Goal: Information Seeking & Learning: Learn about a topic

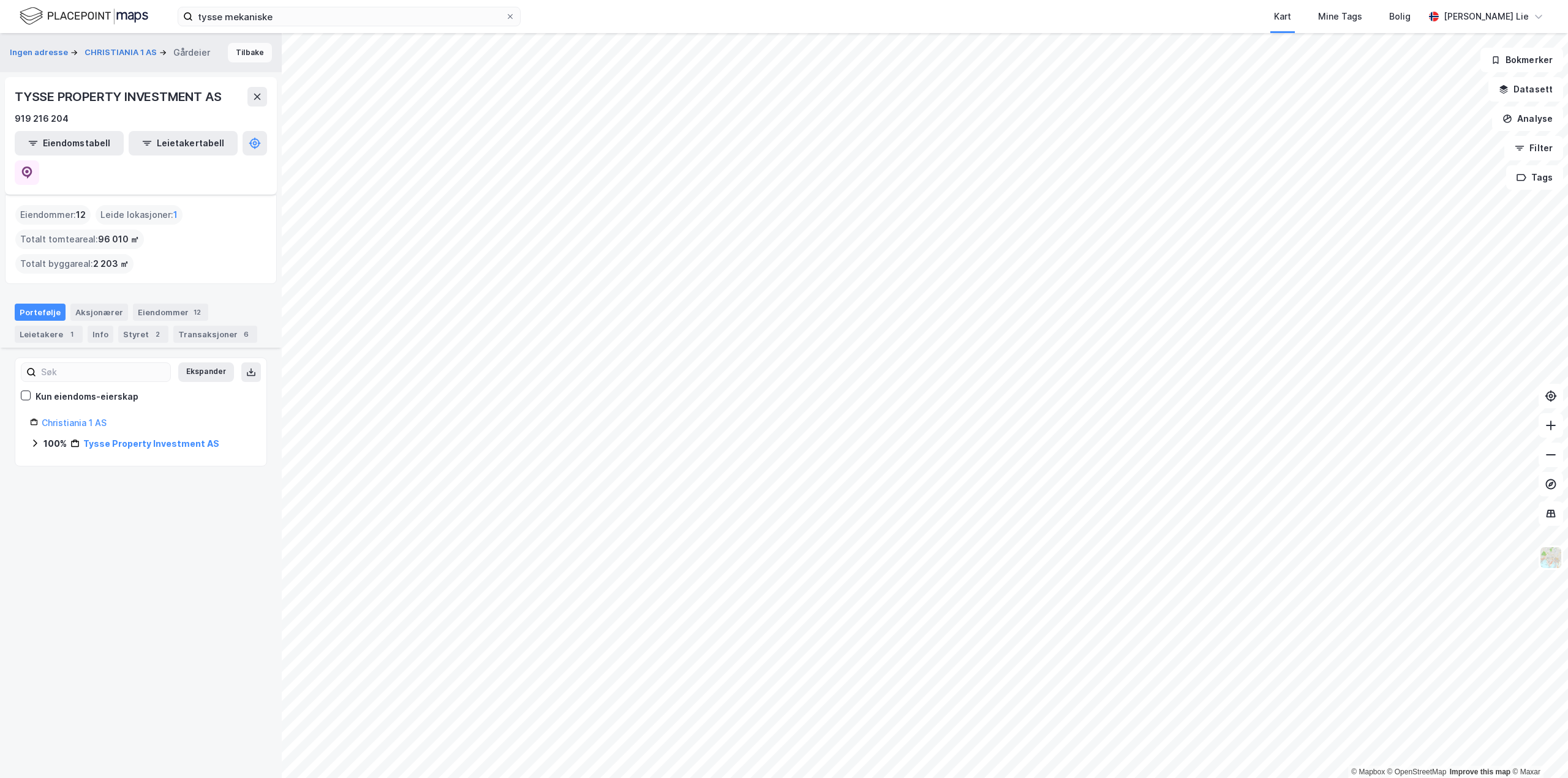
click at [241, 54] on button "Tilbake" at bounding box center [250, 52] width 44 height 20
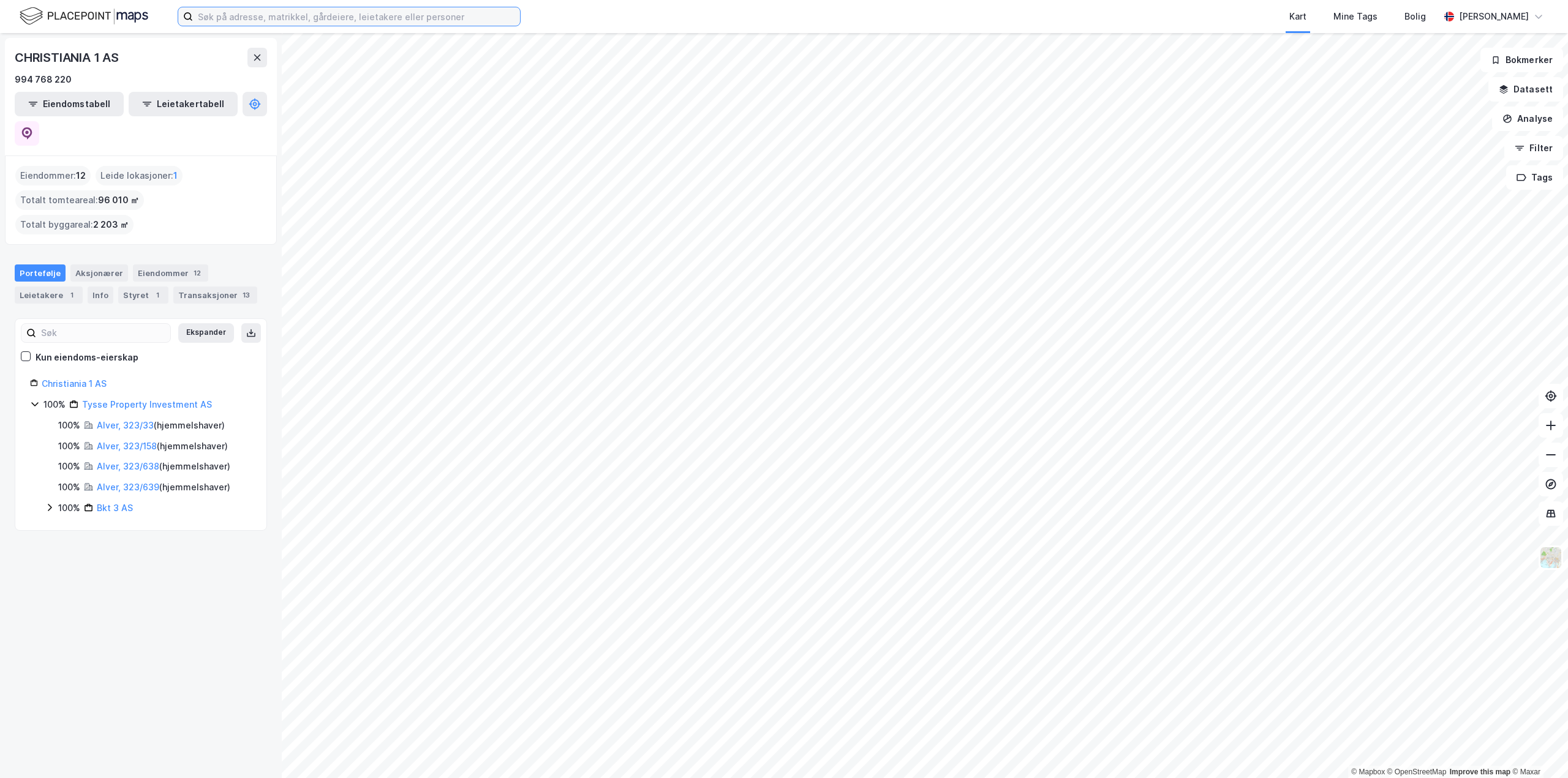
click at [301, 25] on input at bounding box center [356, 16] width 327 height 18
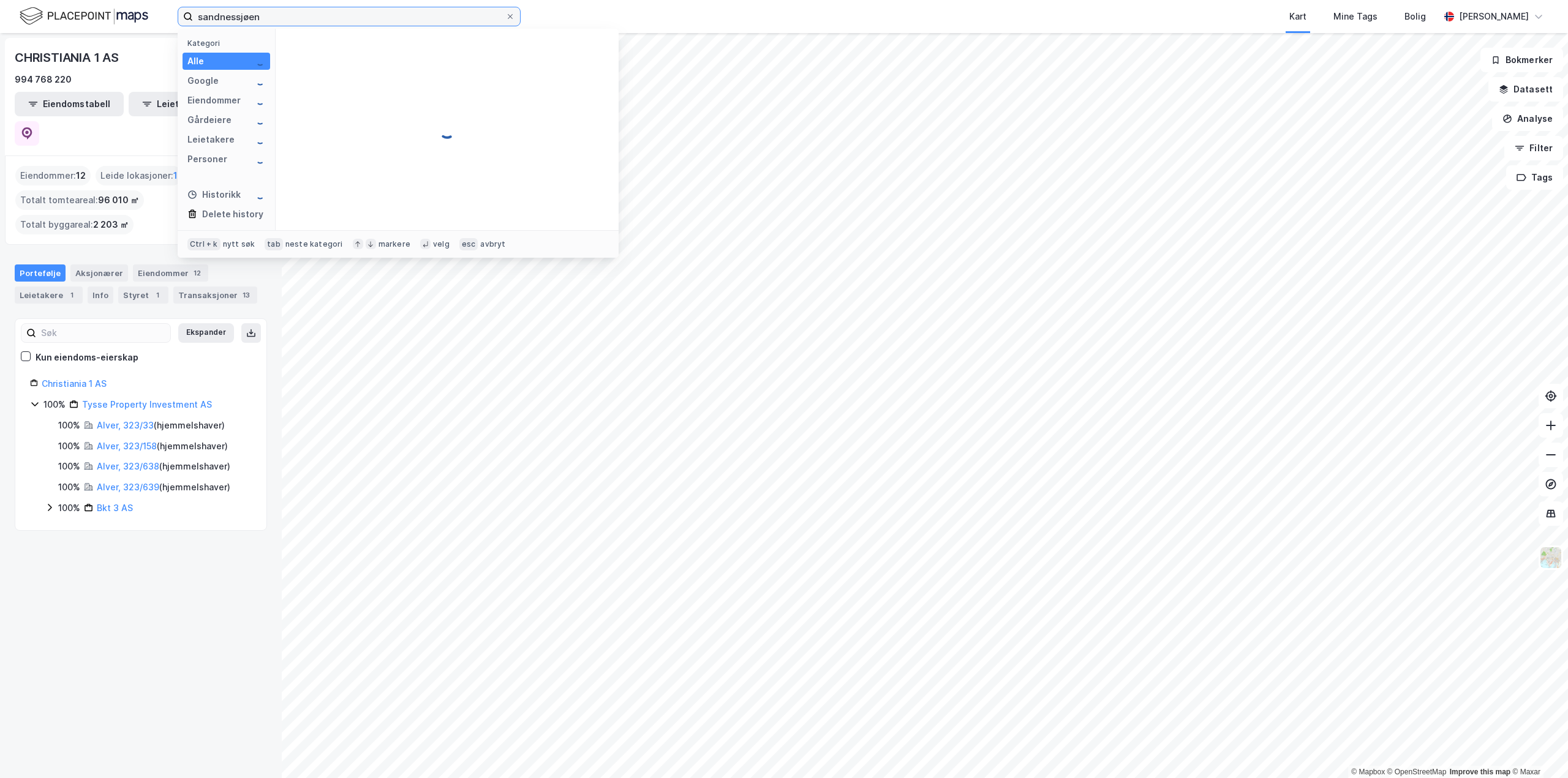
type input "sandnessjøen"
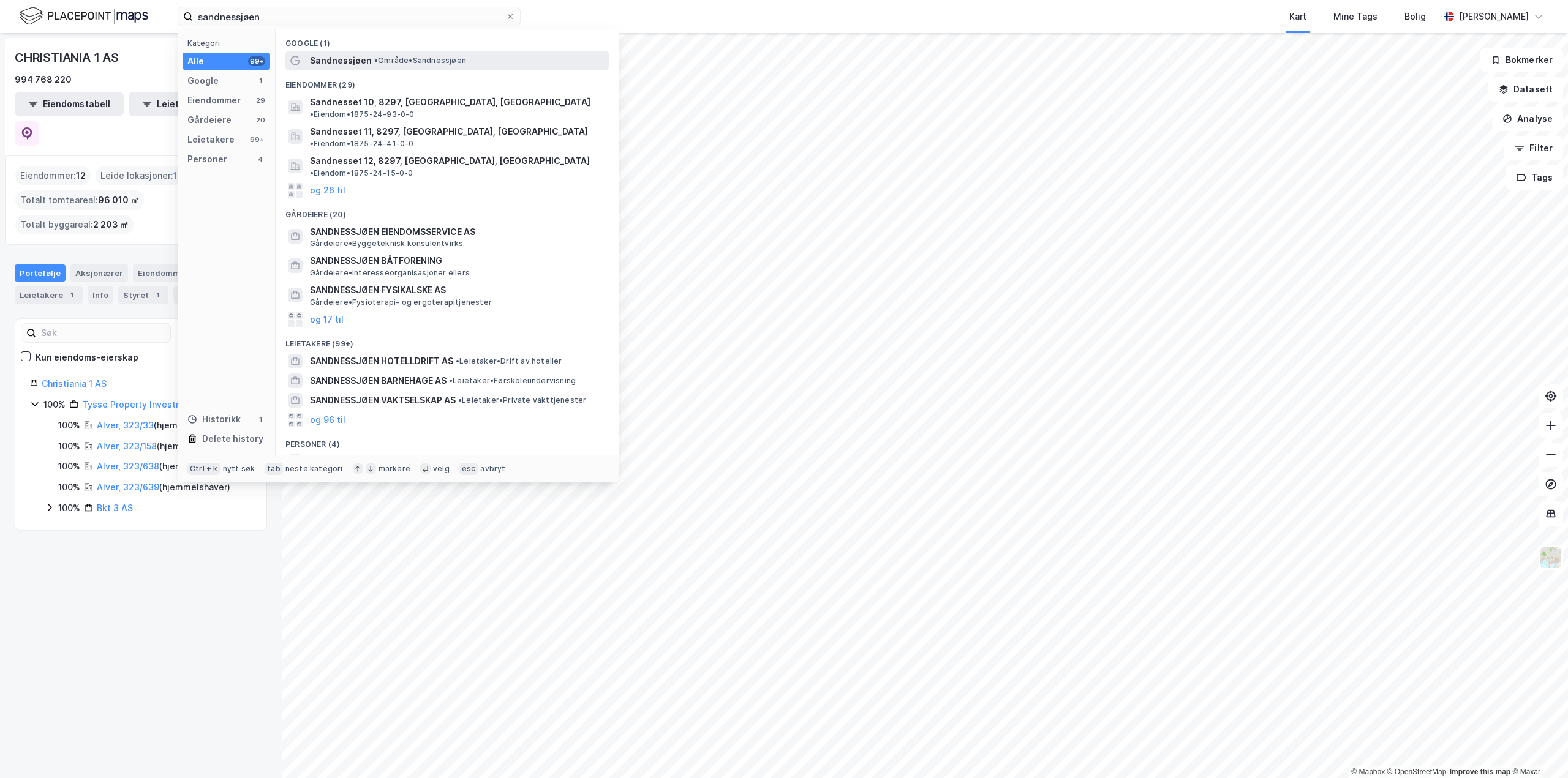
click at [401, 65] on span "• Område • Sandnessjøen" at bounding box center [421, 61] width 92 height 10
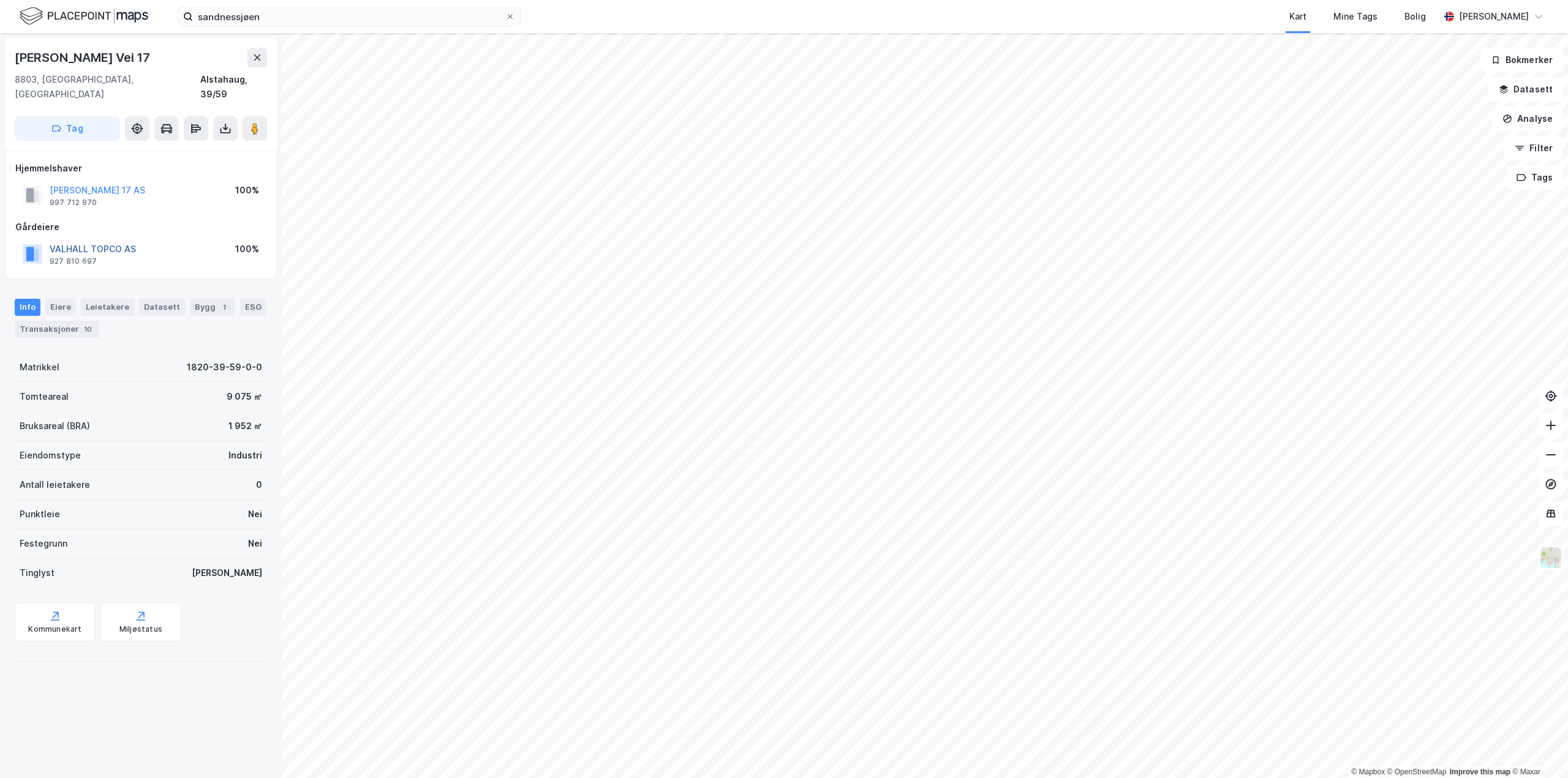
click at [0, 0] on button "VALHALL TOPCO AS" at bounding box center [0, 0] width 0 height 0
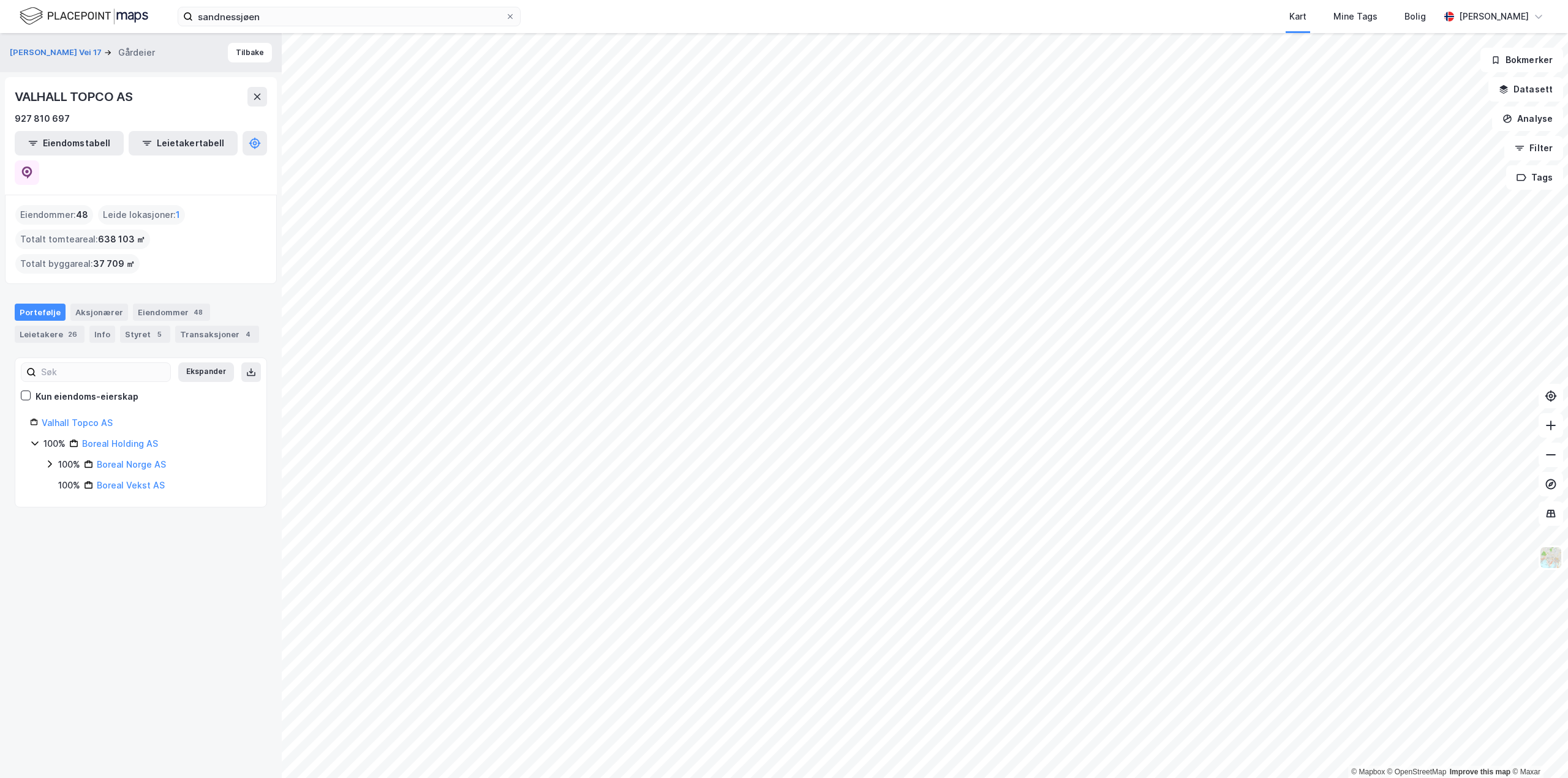
click at [1568, 555] on html "sandnessjøen Kart Mine Tags Bolig Arthur Havrevold Lie © Mapbox © OpenStreetMap…" at bounding box center [784, 389] width 1568 height 778
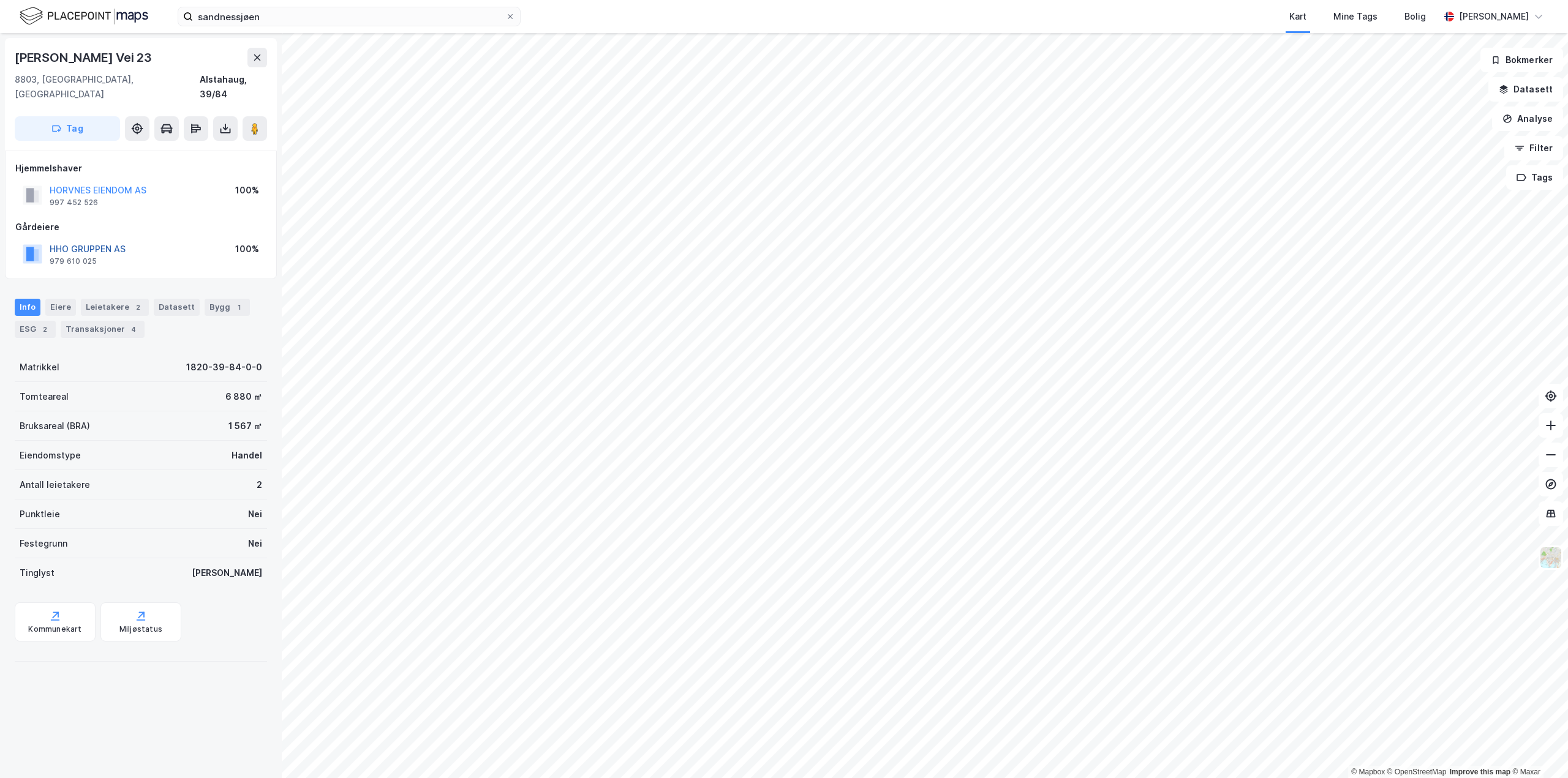
click at [0, 0] on button "HHO GRUPPEN AS" at bounding box center [0, 0] width 0 height 0
click at [0, 0] on button "FEMUR EIENDOM AS" at bounding box center [0, 0] width 0 height 0
